Goal: Book appointment/travel/reservation

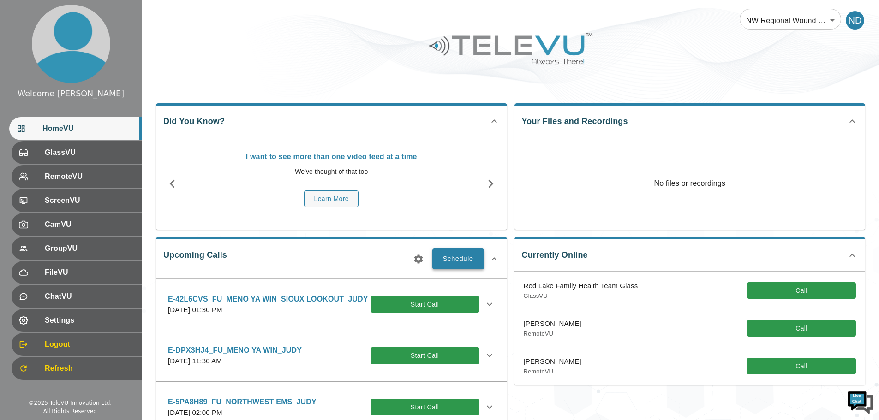
click at [463, 255] on button "Schedule" at bounding box center [458, 259] width 52 height 20
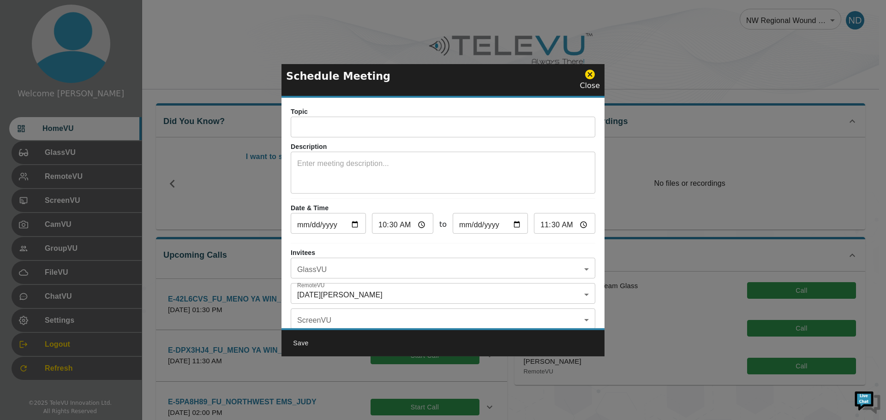
click at [312, 130] on input "text" at bounding box center [443, 128] width 305 height 18
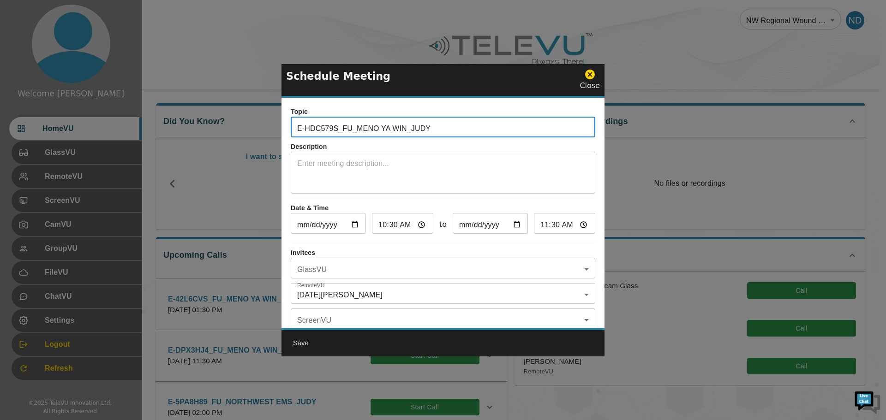
type input "E-HDC579S_FU_MENO YA WIN_JUDY"
click at [333, 162] on textarea at bounding box center [443, 174] width 292 height 32
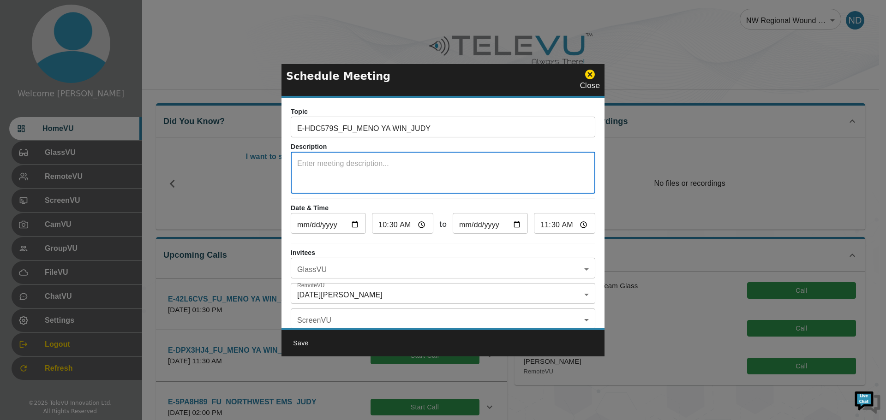
type textarea "s"
type textarea "SYSTEM 5"
click at [355, 225] on input "[DATE]" at bounding box center [328, 225] width 75 height 18
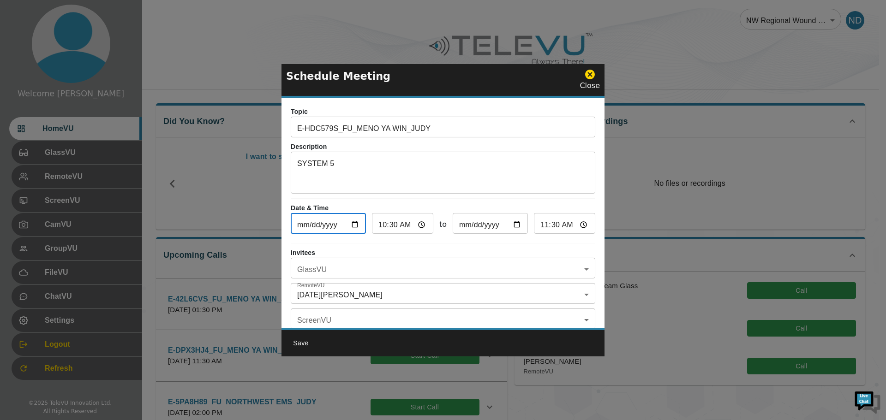
type input "[DATE]"
click at [376, 228] on input "10:30" at bounding box center [402, 225] width 61 height 18
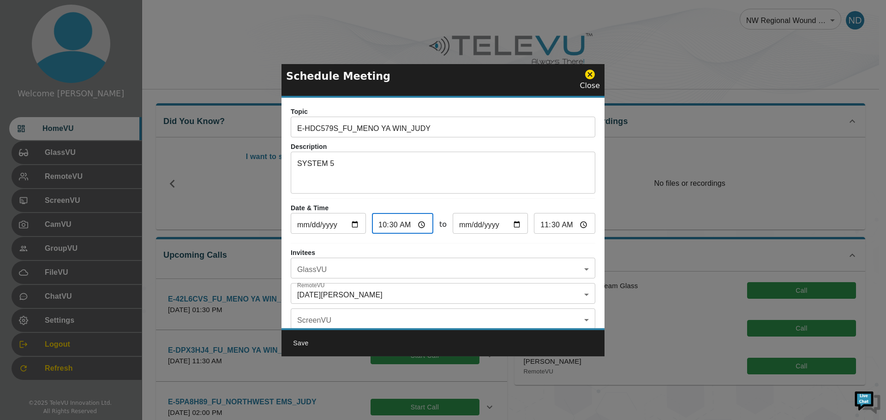
type input "01:30"
type input "02:30"
type input "13:30"
click at [548, 227] on input "14:30" at bounding box center [564, 225] width 61 height 18
type input "14:00"
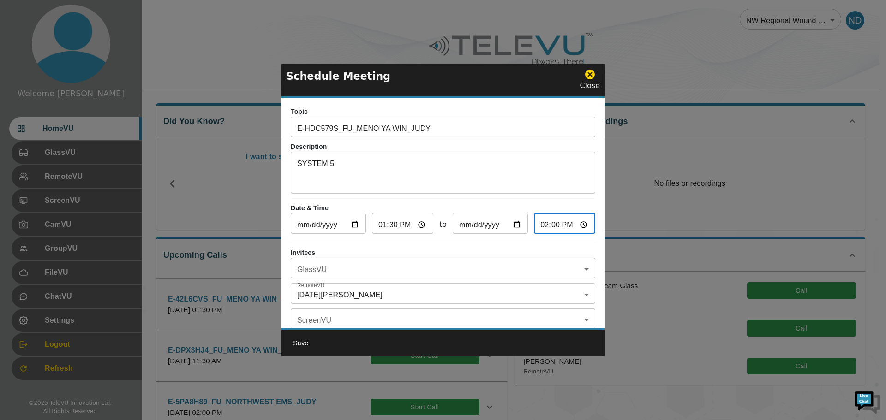
click at [577, 269] on body "Welcome [DATE] HomeVU GlassVU RemoteVU ScreenVU CamVU GroupVU FileVU ChatVU Set…" at bounding box center [443, 360] width 886 height 720
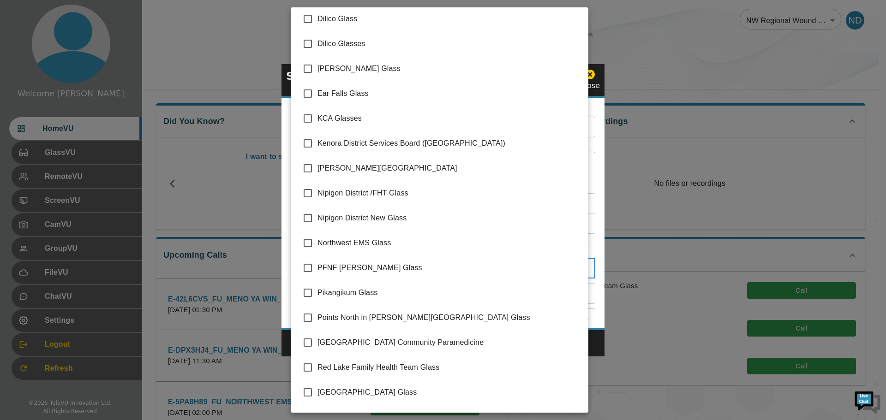
scroll to position [125, 0]
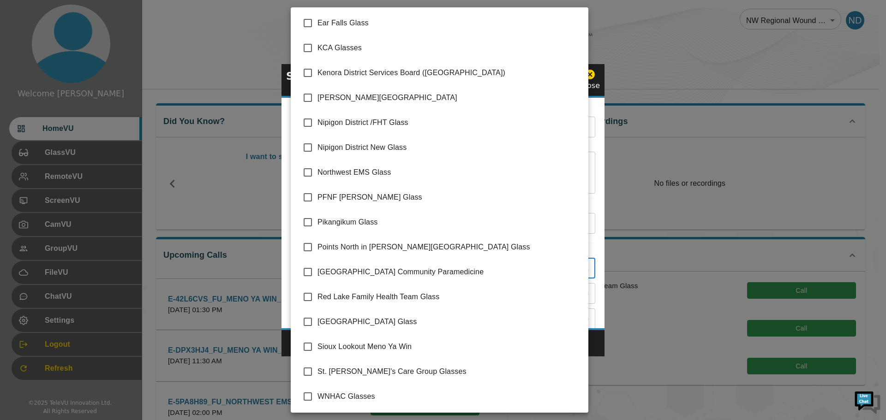
click at [306, 344] on input "checkbox" at bounding box center [307, 346] width 19 height 19
checkbox input "true"
type input "Sioux Lookout Meno Ya Win"
click at [598, 344] on div at bounding box center [443, 210] width 886 height 420
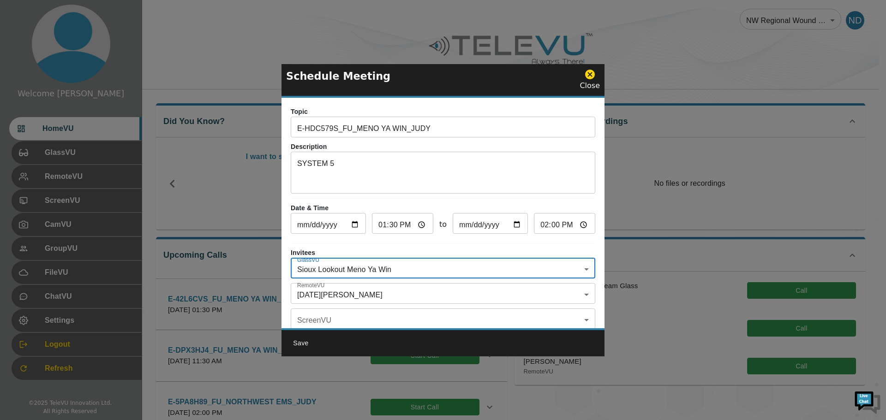
click at [577, 291] on body "Welcome [DATE] HomeVU GlassVU RemoteVU ScreenVU CamVU GroupVU FileVU ChatVU Set…" at bounding box center [443, 360] width 886 height 720
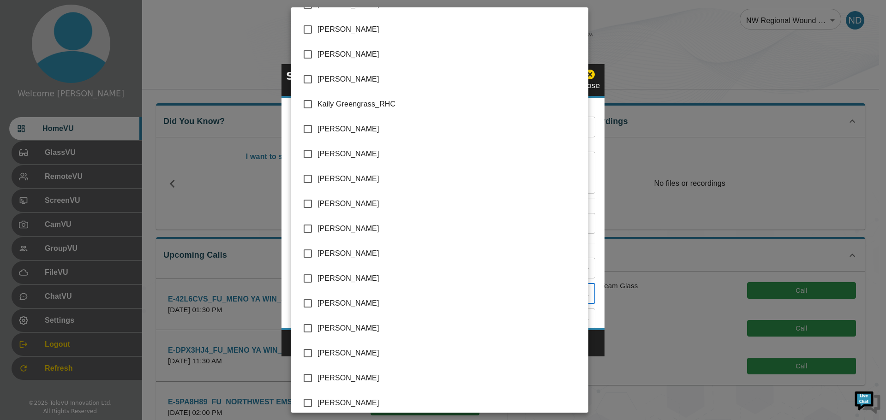
scroll to position [1183, 0]
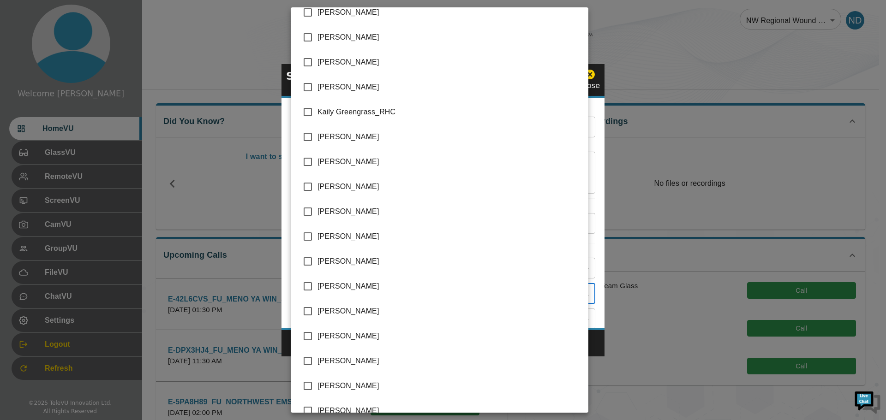
click at [307, 35] on input "checkbox" at bounding box center [307, 37] width 19 height 19
checkbox input "true"
type input "[DATE][PERSON_NAME],[PERSON_NAME]"
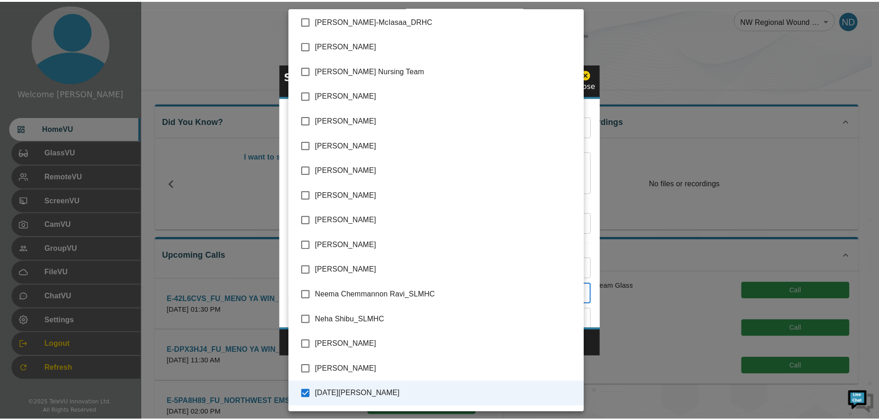
scroll to position [1736, 0]
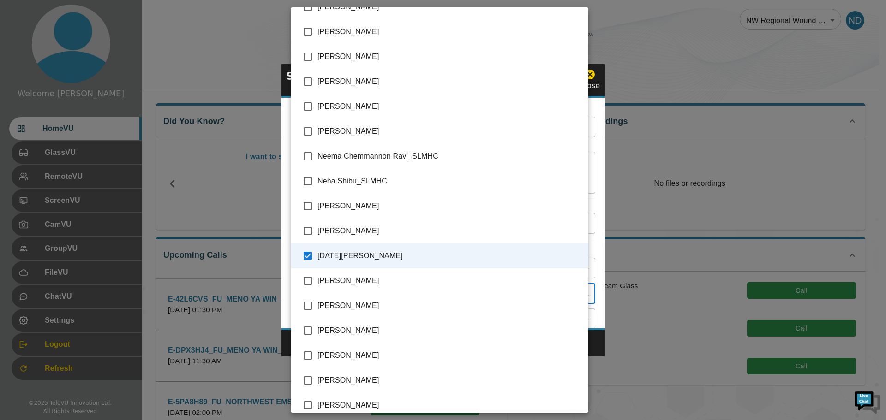
click at [307, 355] on input "checkbox" at bounding box center [307, 355] width 19 height 19
checkbox input "true"
type input "[DATE][PERSON_NAME],[PERSON_NAME],[PERSON_NAME]"
click at [659, 378] on div at bounding box center [443, 210] width 886 height 420
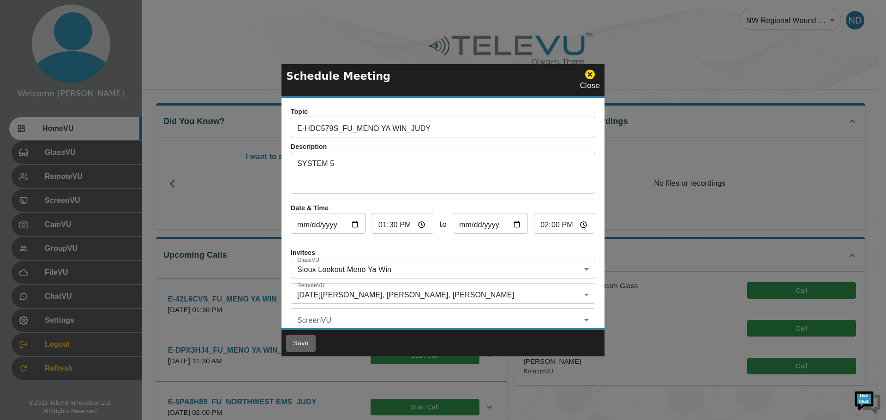
click at [303, 343] on button "Save" at bounding box center [301, 343] width 30 height 17
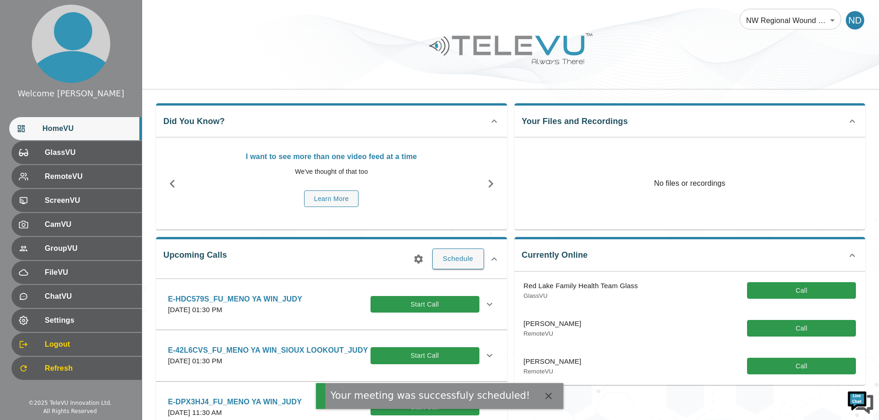
click at [484, 304] on icon at bounding box center [489, 304] width 11 height 11
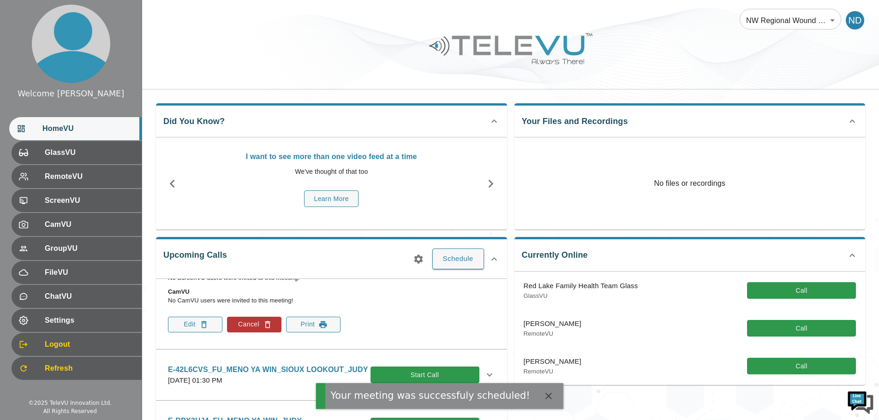
scroll to position [185, 0]
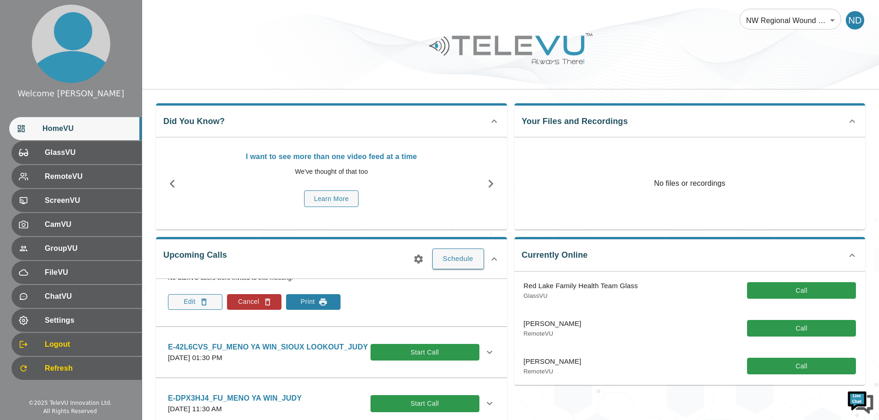
click at [311, 300] on button "Print" at bounding box center [313, 302] width 54 height 16
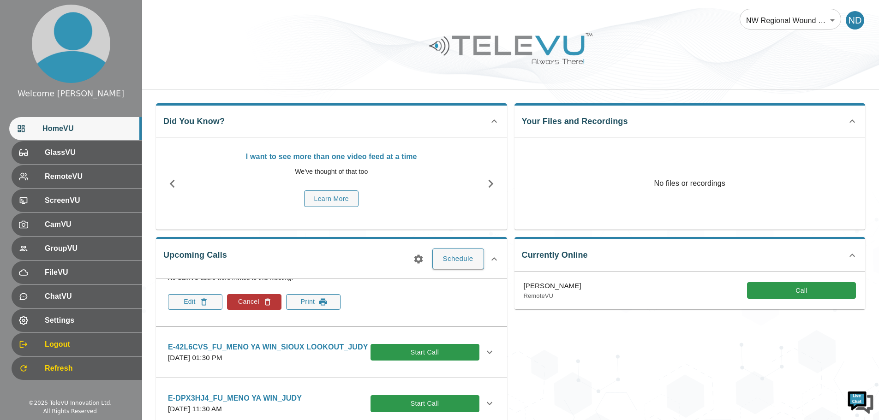
click at [493, 258] on icon at bounding box center [495, 259] width 6 height 3
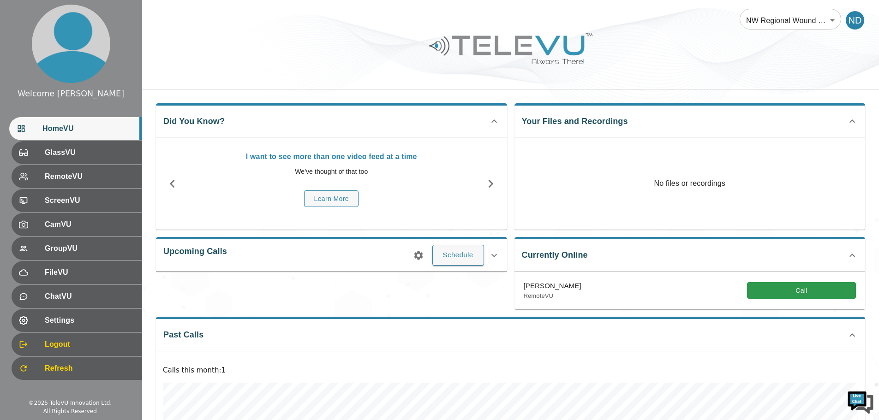
click at [493, 258] on icon at bounding box center [494, 255] width 11 height 11
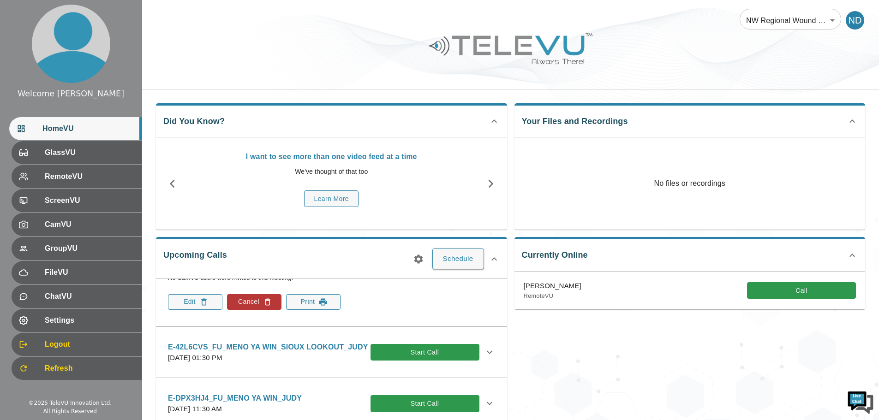
scroll to position [0, 0]
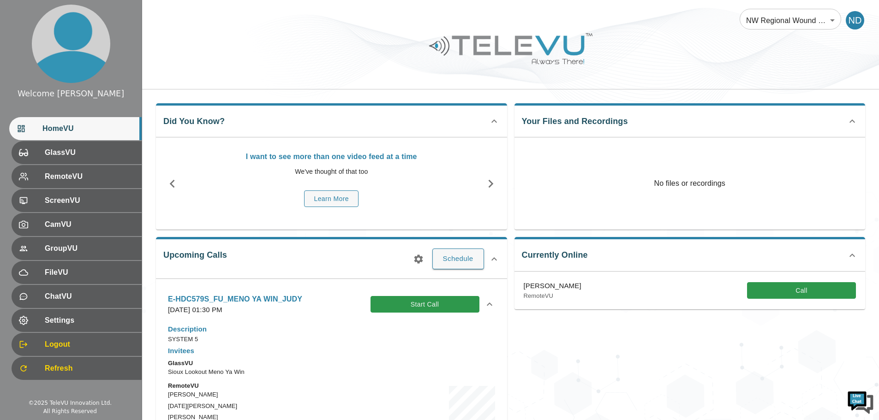
click at [484, 303] on icon at bounding box center [489, 304] width 11 height 11
